Goal: Task Accomplishment & Management: Manage account settings

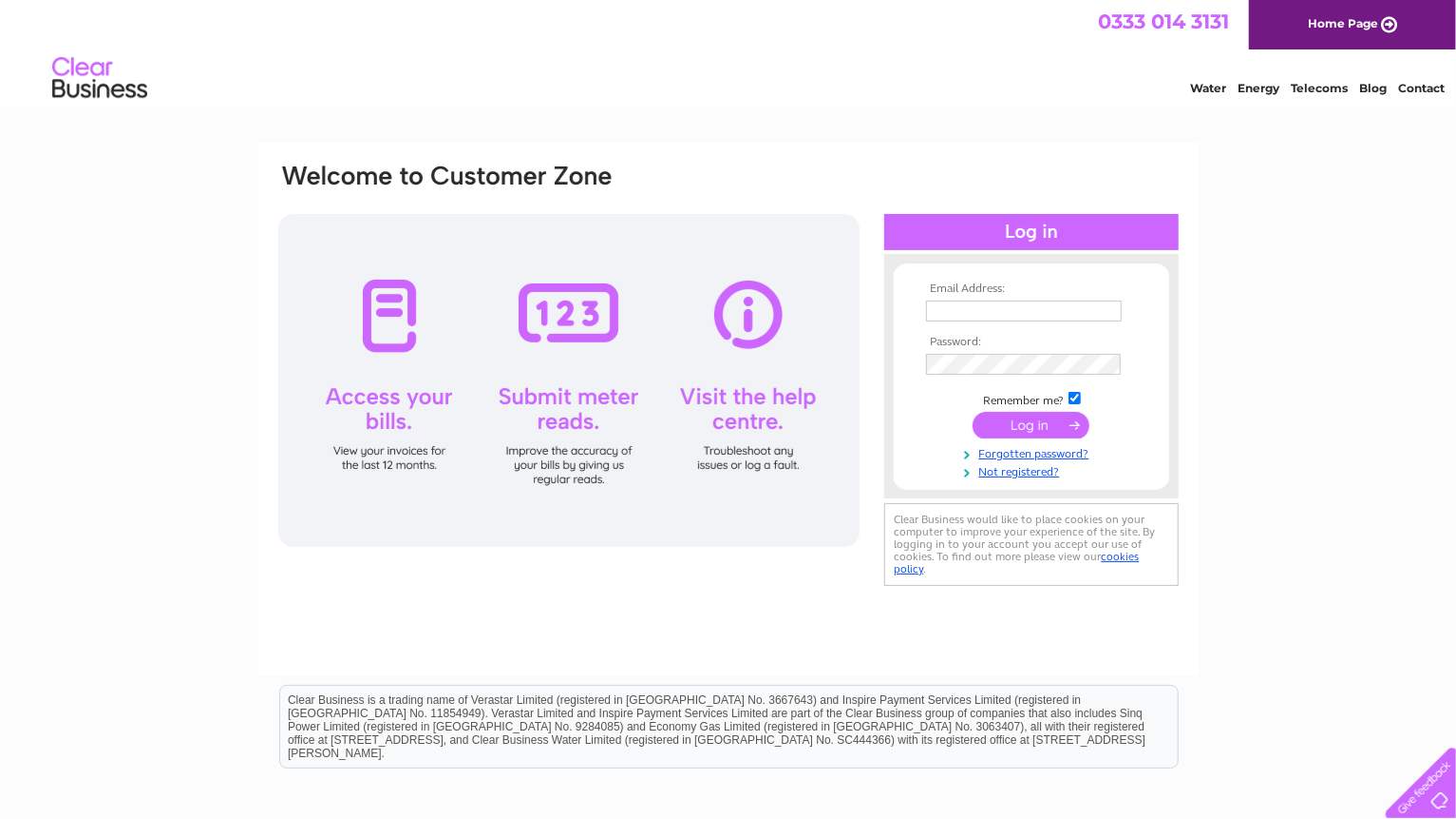
type input "dprout99@btinternet.com"
click at [1000, 421] on input "submit" at bounding box center [1031, 425] width 117 height 27
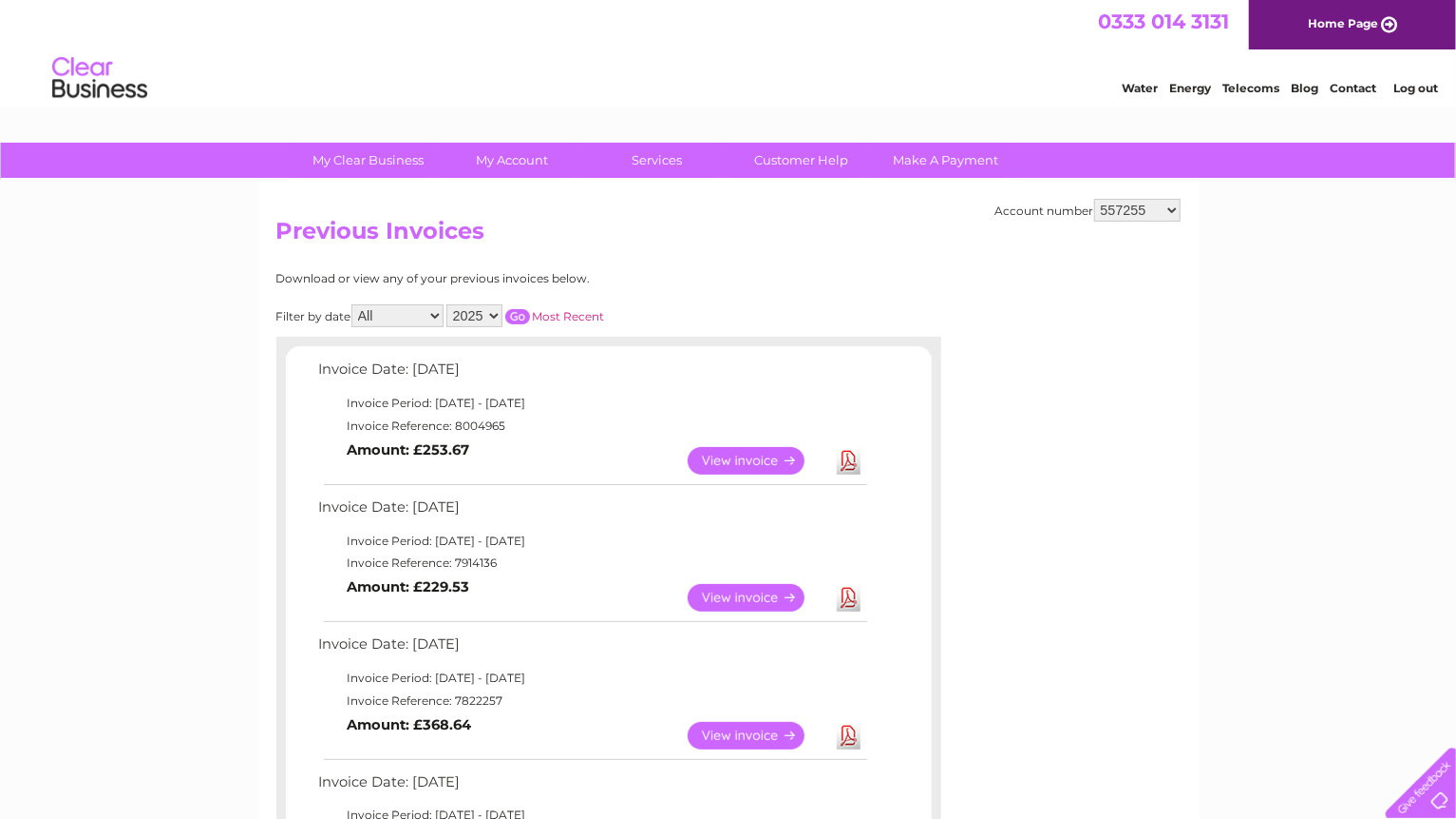
click at [1175, 206] on select "557255 30307136" at bounding box center [1138, 210] width 87 height 23
select select "30307136"
click at [1095, 199] on select "557255 30307136" at bounding box center [1138, 210] width 87 height 23
click at [730, 456] on link "View" at bounding box center [758, 461] width 139 height 28
